Goal: Information Seeking & Learning: Check status

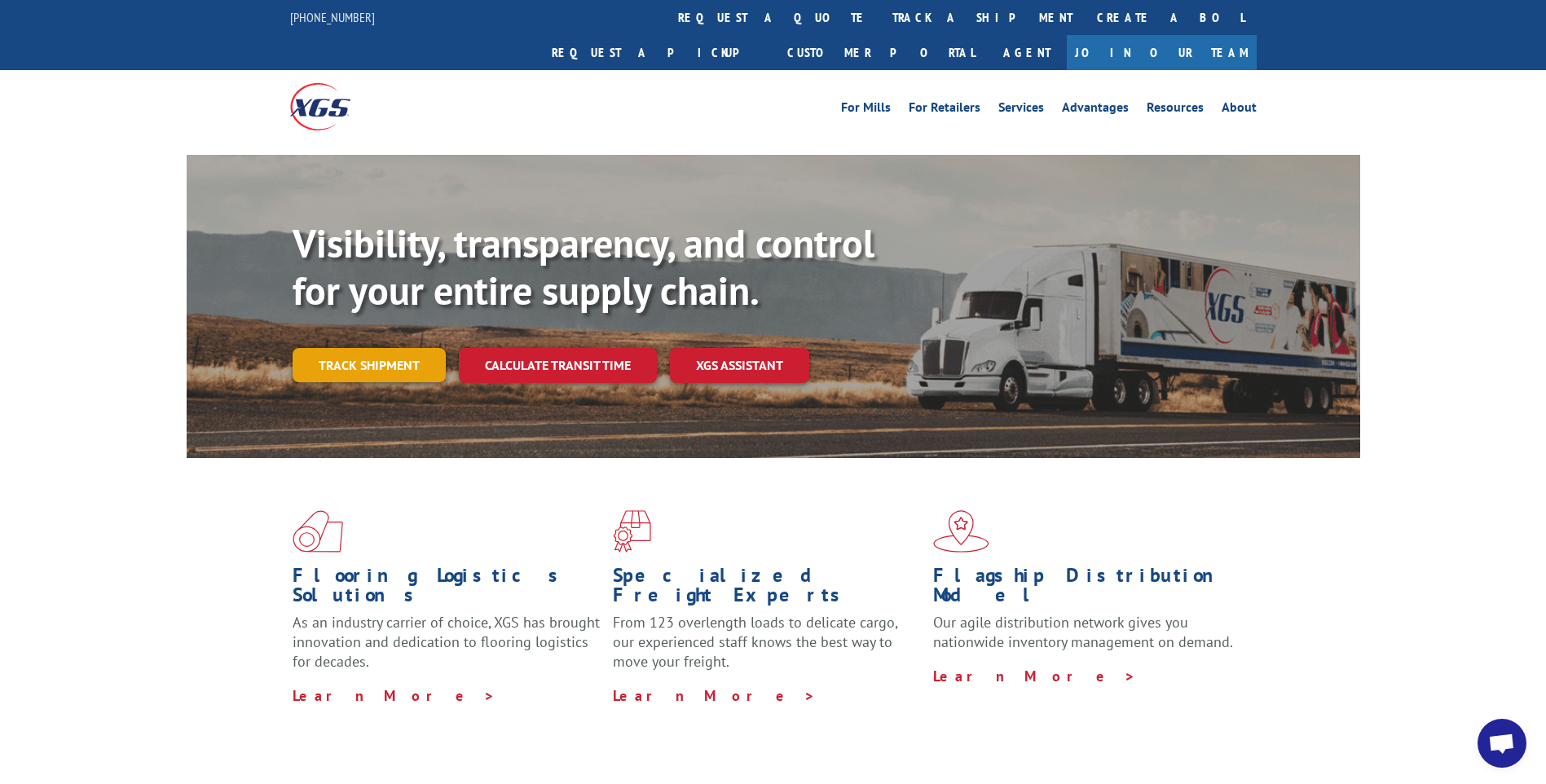
click at [389, 348] on link "Track shipment" at bounding box center [369, 364] width 153 height 34
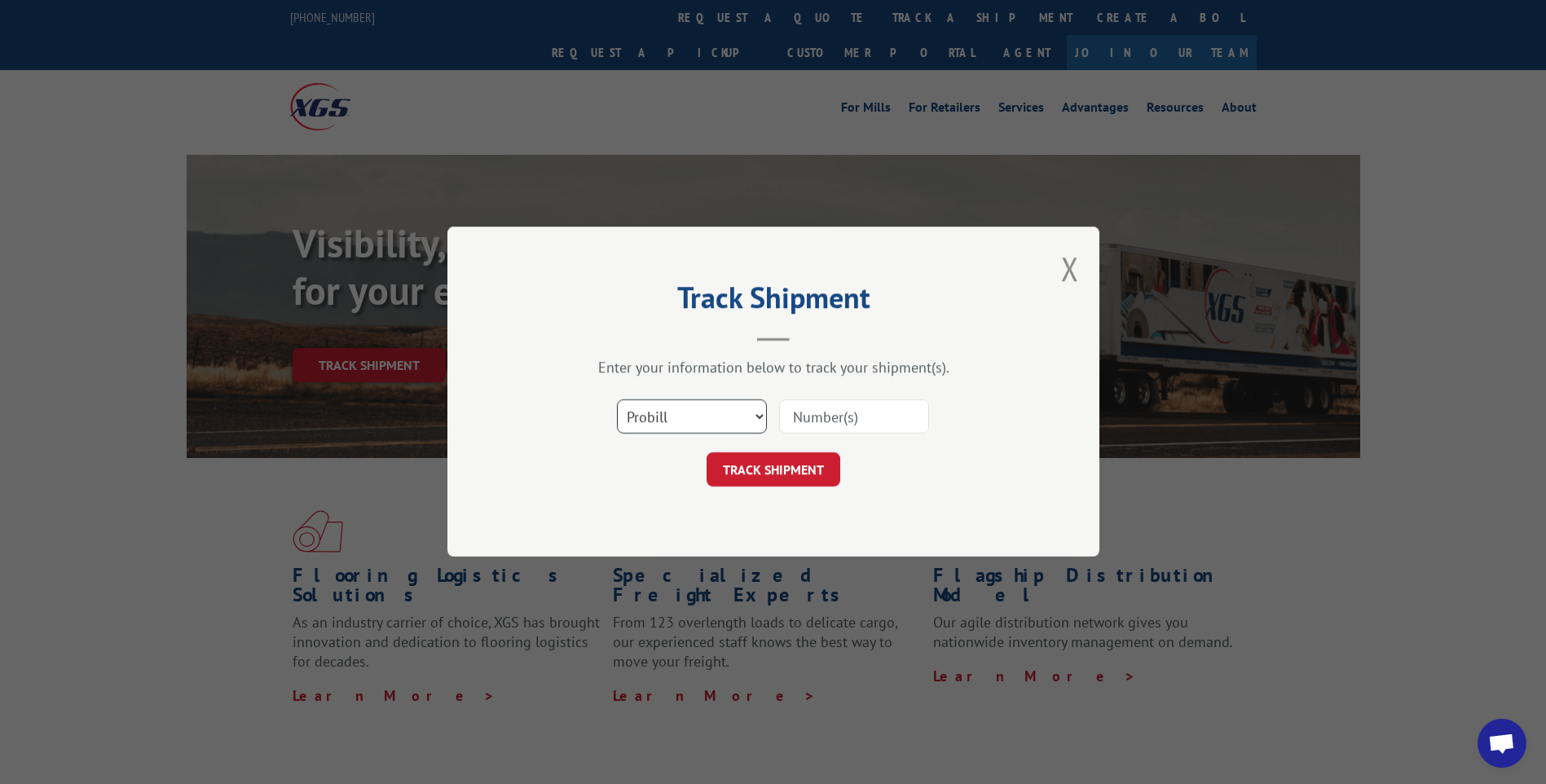
click at [713, 413] on select "Select category... Probill BOL PO" at bounding box center [692, 417] width 150 height 34
select select "bol"
click at [617, 400] on select "Select category... Probill BOL PO" at bounding box center [692, 417] width 150 height 34
click at [818, 419] on input at bounding box center [853, 417] width 150 height 34
paste input "6025177"
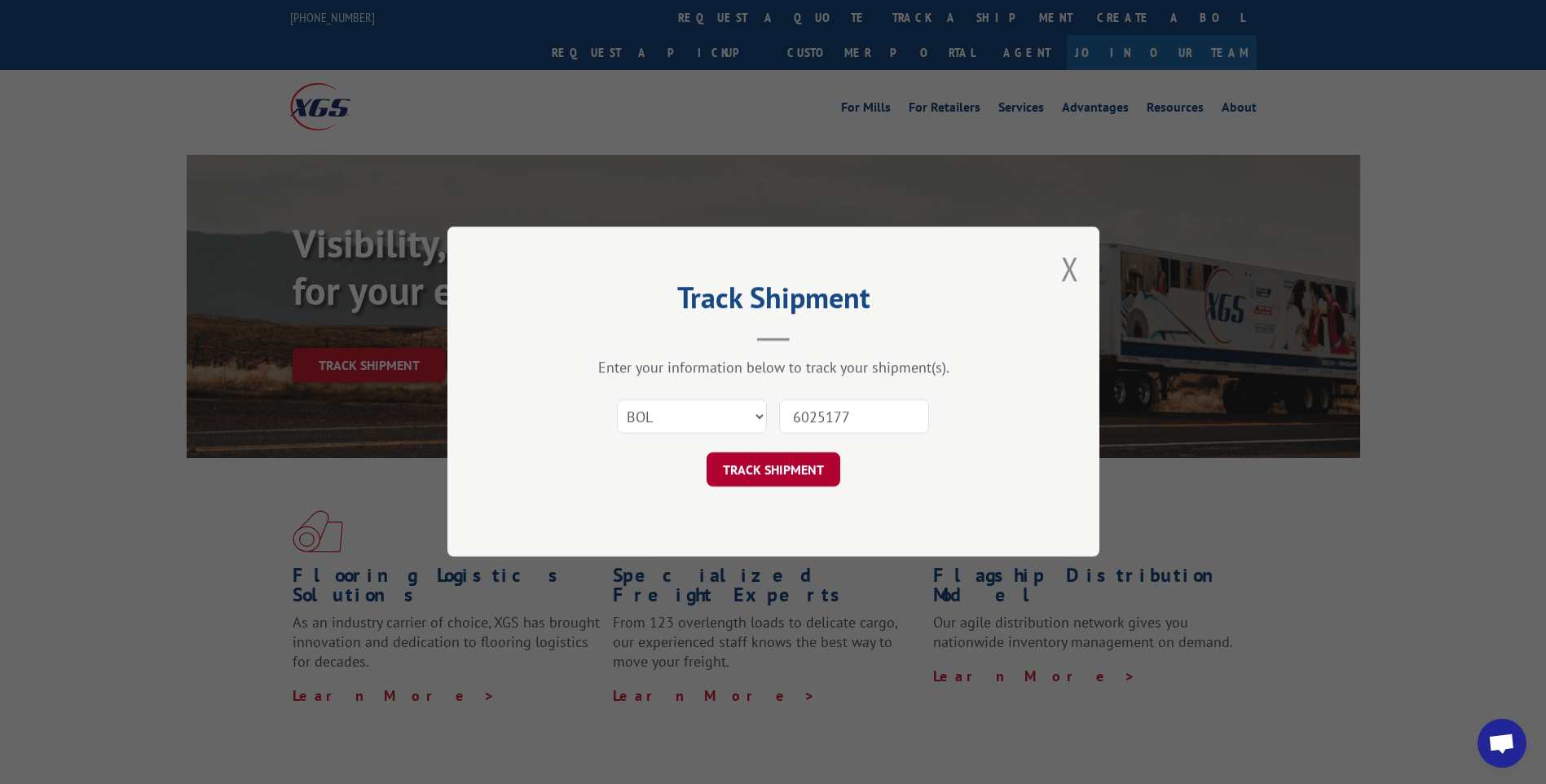
type input "6025177"
click at [779, 468] on button "TRACK SHIPMENT" at bounding box center [773, 470] width 133 height 34
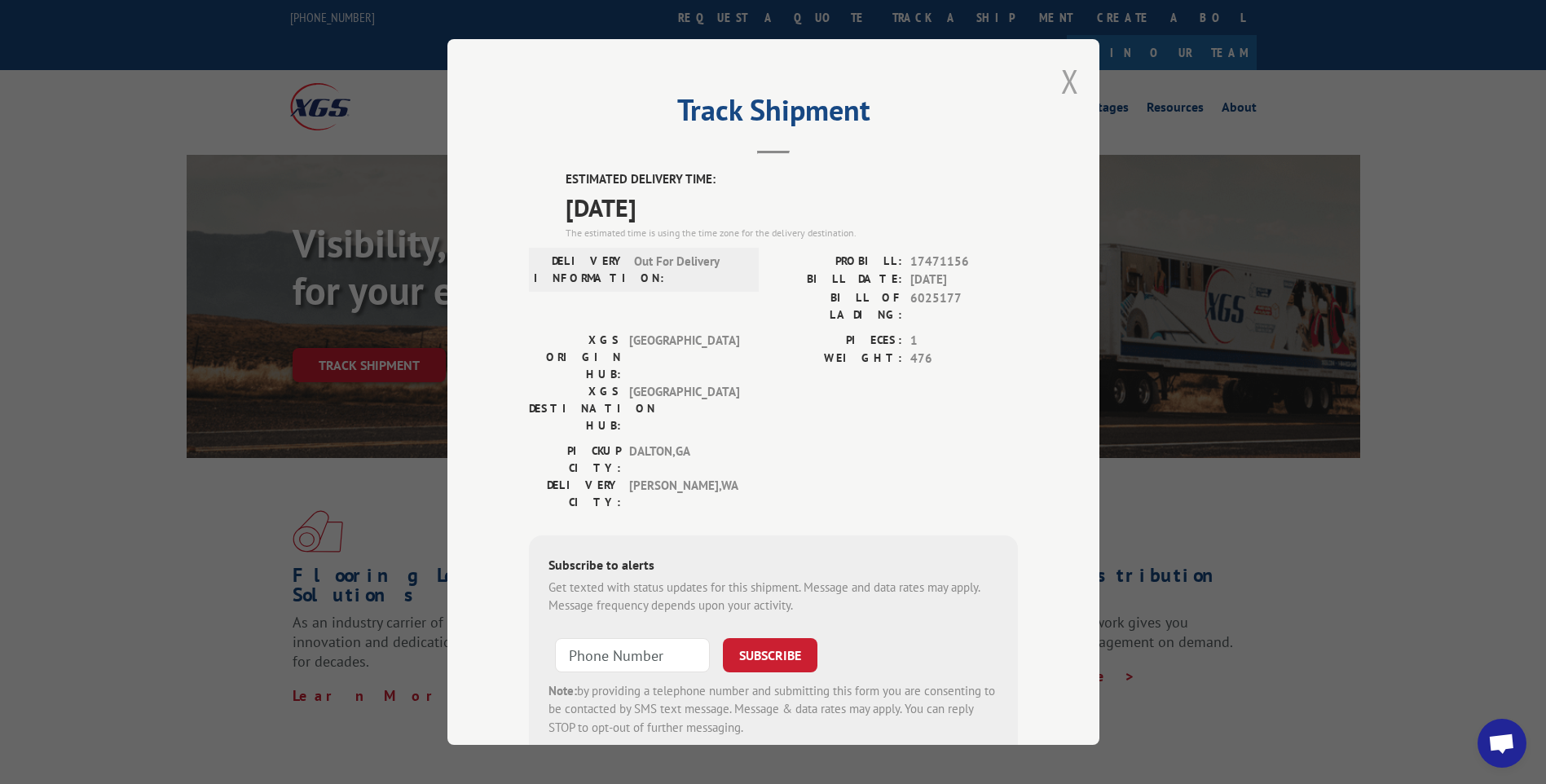
click at [1063, 78] on button "Close modal" at bounding box center [1070, 81] width 18 height 43
